Goal: Information Seeking & Learning: Compare options

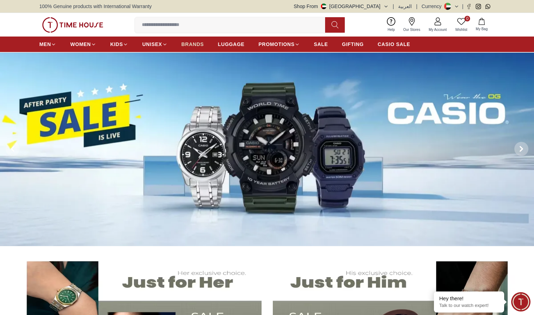
click at [197, 44] on span "BRANDS" at bounding box center [193, 44] width 22 height 7
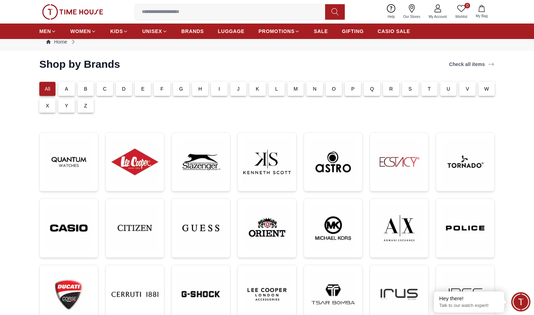
scroll to position [4, 0]
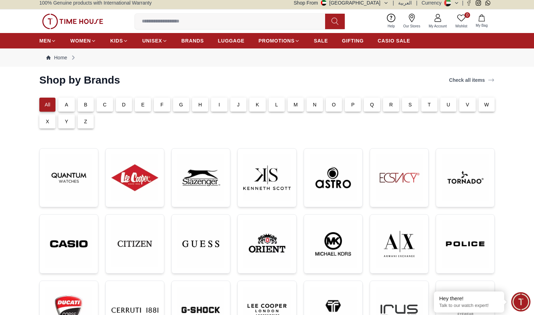
click at [85, 103] on p "B" at bounding box center [86, 104] width 4 height 7
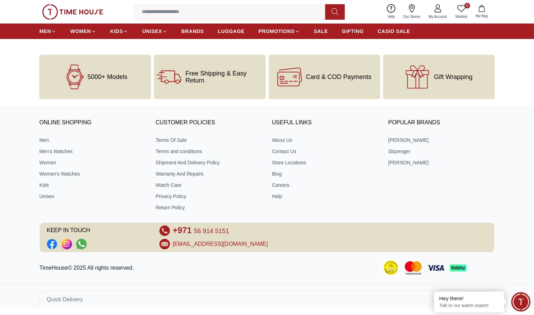
scroll to position [0, 0]
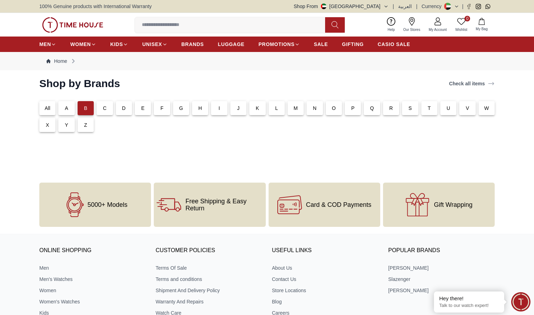
click at [186, 23] on input at bounding box center [233, 25] width 196 height 14
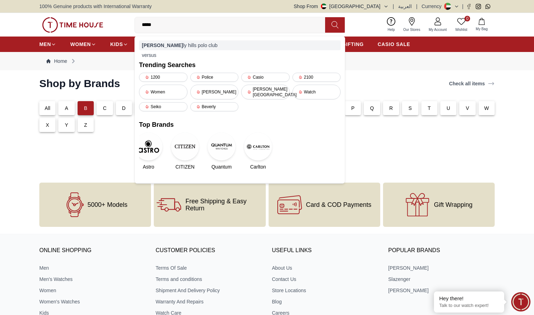
type input "*****"
click at [171, 46] on div "bever ly hills polo club" at bounding box center [240, 45] width 202 height 10
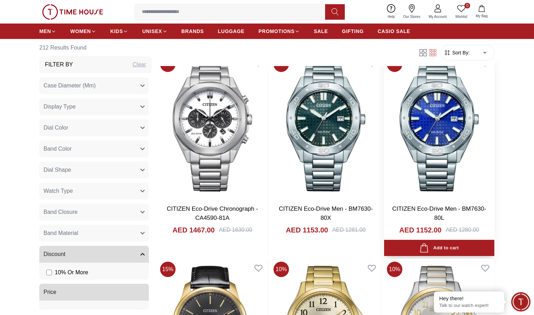
scroll to position [974, 0]
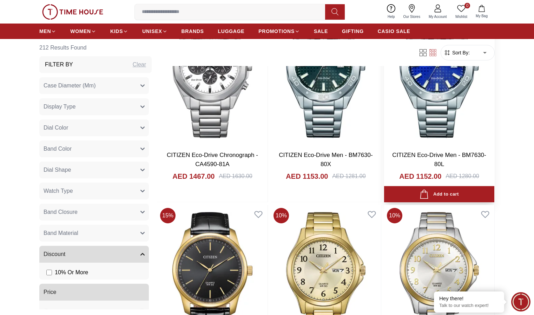
scroll to position [1064, 0]
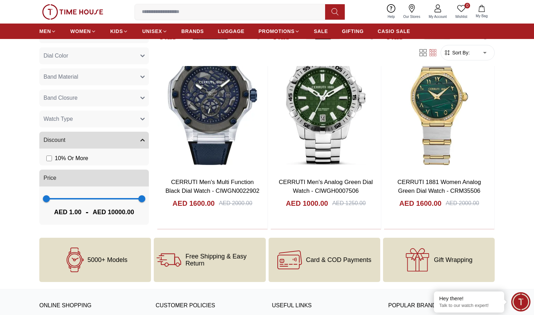
scroll to position [550, 0]
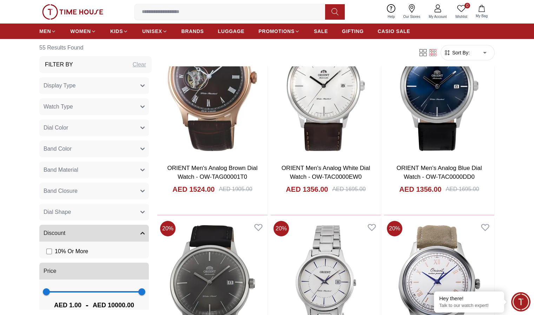
scroll to position [530, 0]
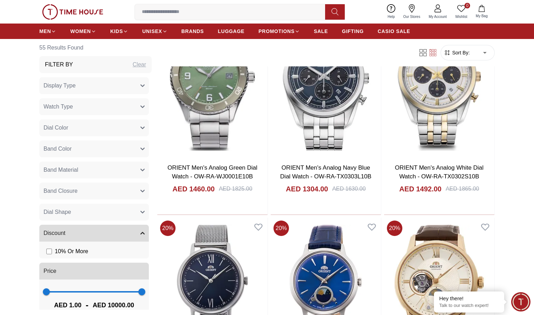
scroll to position [1052, 0]
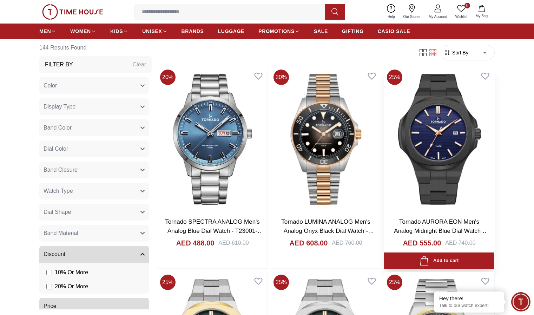
scroll to position [971, 0]
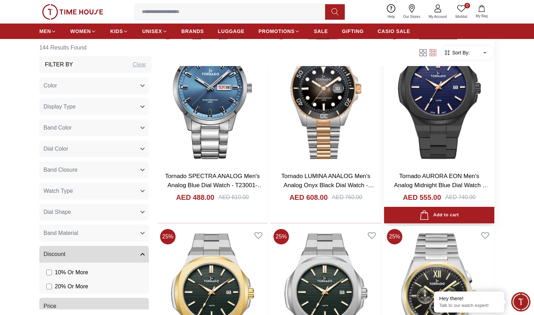
scroll to position [1110, 0]
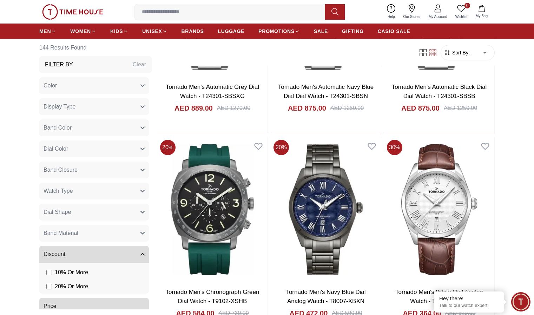
scroll to position [2722, 0]
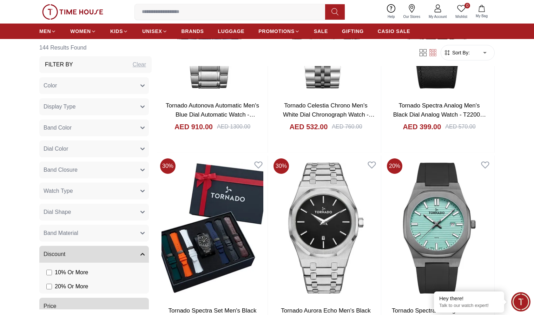
scroll to position [4555, 0]
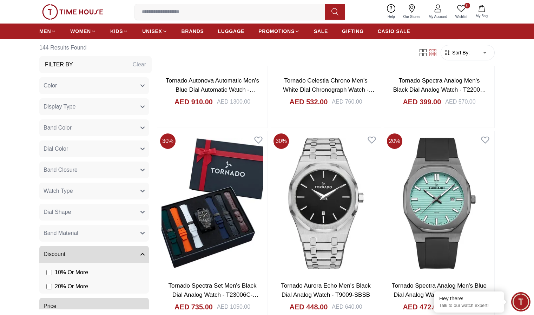
scroll to position [4684, 0]
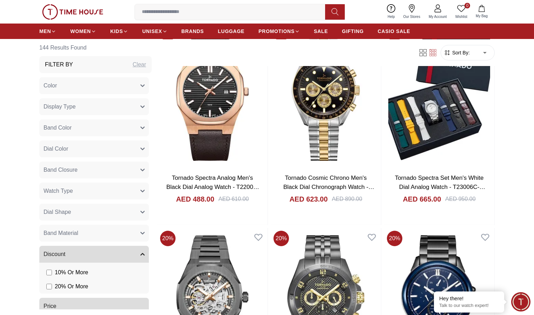
scroll to position [6303, 0]
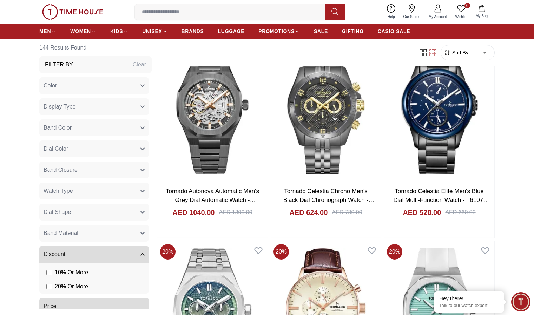
scroll to position [6689, 0]
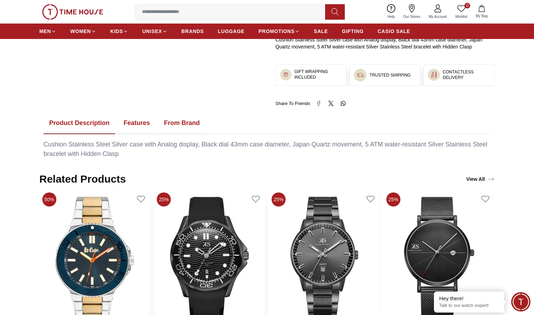
scroll to position [284, 0]
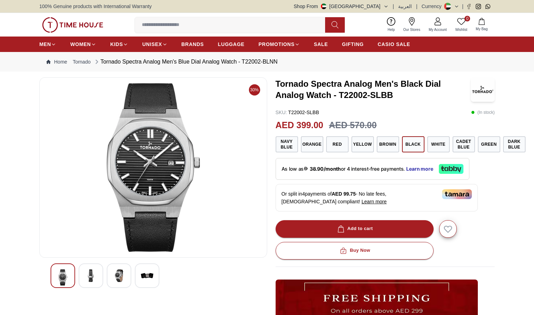
click at [94, 269] on img at bounding box center [91, 275] width 13 height 13
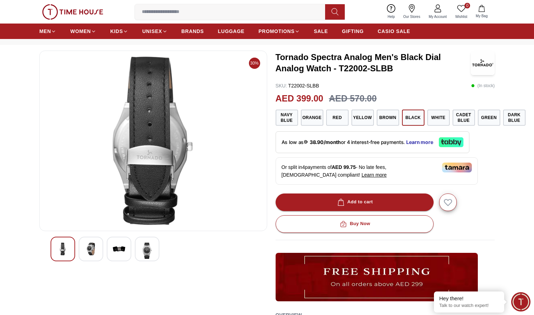
click at [115, 251] on img at bounding box center [119, 249] width 13 height 13
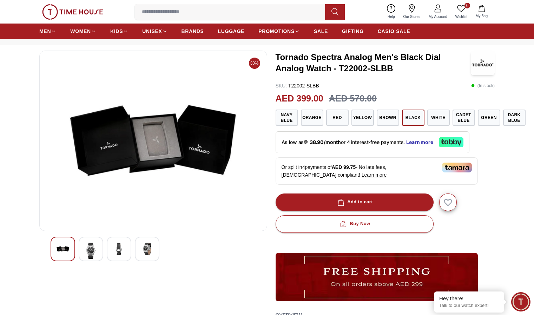
click at [147, 250] on img at bounding box center [147, 249] width 13 height 13
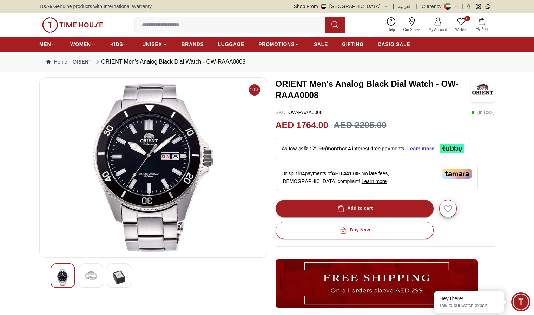
click at [89, 276] on img at bounding box center [91, 275] width 13 height 13
